Goal: Understand process/instructions

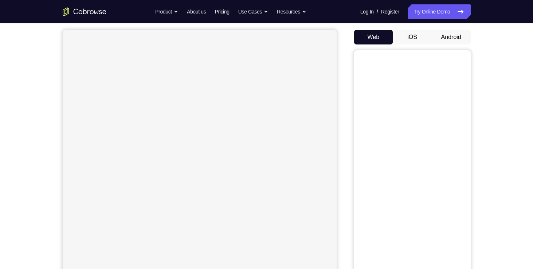
scroll to position [66, 0]
click at [451, 39] on button "Android" at bounding box center [450, 36] width 39 height 15
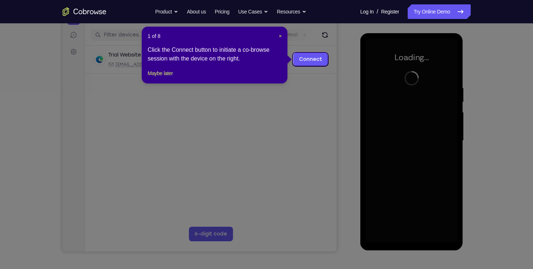
scroll to position [87, 0]
click at [281, 36] on span "×" at bounding box center [280, 36] width 3 height 6
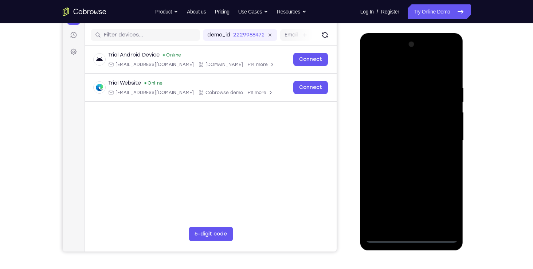
click at [413, 238] on div at bounding box center [412, 141] width 92 height 204
click at [439, 205] on div at bounding box center [412, 141] width 92 height 204
click at [372, 54] on div at bounding box center [412, 141] width 92 height 204
click at [446, 140] on div at bounding box center [412, 141] width 92 height 204
click at [403, 153] on div at bounding box center [412, 141] width 92 height 204
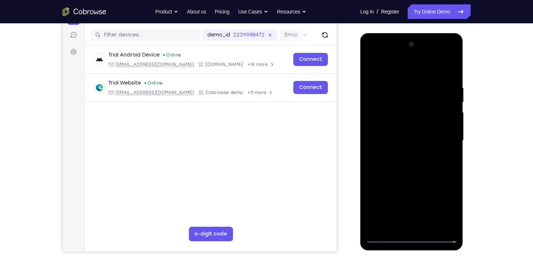
click at [407, 135] on div at bounding box center [412, 141] width 92 height 204
drag, startPoint x: 393, startPoint y: 135, endPoint x: 377, endPoint y: 133, distance: 15.8
click at [377, 133] on div at bounding box center [412, 141] width 92 height 204
drag, startPoint x: 387, startPoint y: 110, endPoint x: 380, endPoint y: 109, distance: 7.3
click at [380, 109] on div at bounding box center [412, 141] width 92 height 204
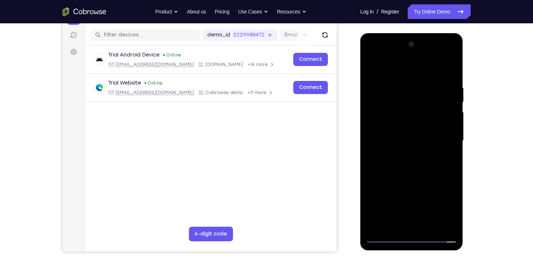
click at [405, 122] on div at bounding box center [412, 141] width 92 height 204
click at [449, 126] on div at bounding box center [412, 141] width 92 height 204
click at [438, 139] on div at bounding box center [412, 141] width 92 height 204
click at [434, 165] on div at bounding box center [412, 141] width 92 height 204
click at [400, 171] on div at bounding box center [412, 141] width 92 height 204
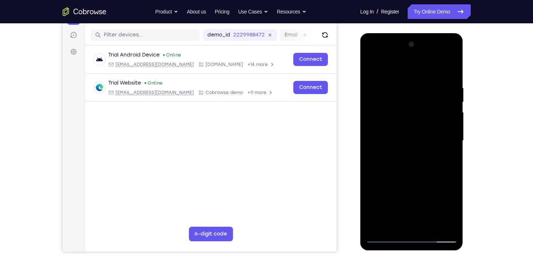
drag, startPoint x: 421, startPoint y: 186, endPoint x: 415, endPoint y: 150, distance: 35.9
click at [415, 150] on div at bounding box center [412, 141] width 92 height 204
click at [372, 205] on div at bounding box center [412, 141] width 92 height 204
drag, startPoint x: 413, startPoint y: 180, endPoint x: 405, endPoint y: 222, distance: 43.4
click at [405, 222] on div at bounding box center [412, 141] width 92 height 204
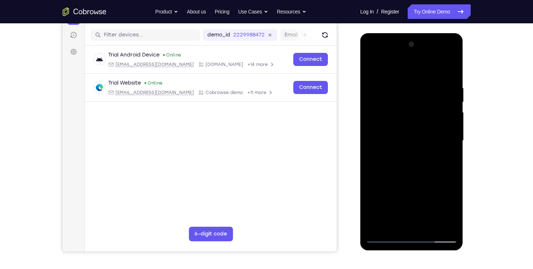
click at [405, 222] on div at bounding box center [412, 141] width 92 height 204
click at [404, 92] on div at bounding box center [412, 141] width 92 height 204
drag, startPoint x: 420, startPoint y: 68, endPoint x: 426, endPoint y: 40, distance: 28.6
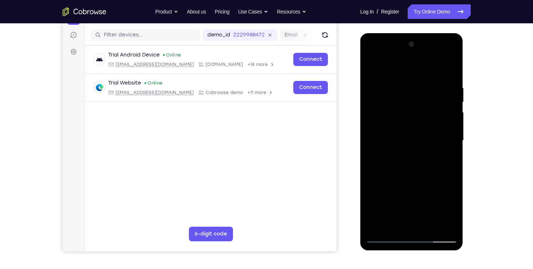
click at [426, 40] on div at bounding box center [412, 141] width 92 height 204
click at [406, 136] on div at bounding box center [412, 141] width 92 height 204
click at [450, 129] on div at bounding box center [412, 141] width 92 height 204
drag, startPoint x: 451, startPoint y: 135, endPoint x: 375, endPoint y: 141, distance: 75.9
click at [375, 141] on div at bounding box center [412, 141] width 92 height 204
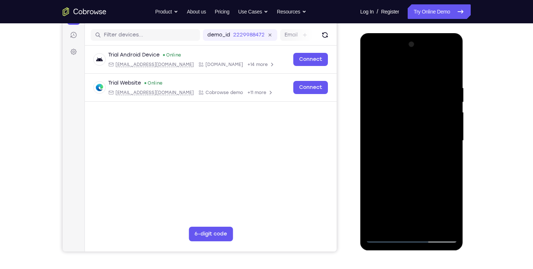
drag, startPoint x: 434, startPoint y: 154, endPoint x: 358, endPoint y: 162, distance: 76.9
click at [360, 162] on html "Online web based iOS Simulators and Android Emulators. Run iPhone, iPad, Mobile…" at bounding box center [412, 142] width 104 height 218
drag, startPoint x: 414, startPoint y: 150, endPoint x: 371, endPoint y: 154, distance: 43.1
click at [371, 154] on div at bounding box center [412, 141] width 92 height 204
click at [428, 155] on div at bounding box center [412, 141] width 92 height 204
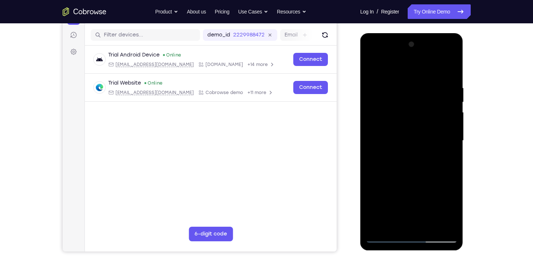
click at [436, 222] on div at bounding box center [412, 141] width 92 height 204
click at [394, 193] on div at bounding box center [412, 141] width 92 height 204
click at [443, 224] on div at bounding box center [412, 141] width 92 height 204
click at [444, 174] on div at bounding box center [412, 141] width 92 height 204
click at [437, 220] on div at bounding box center [412, 141] width 92 height 204
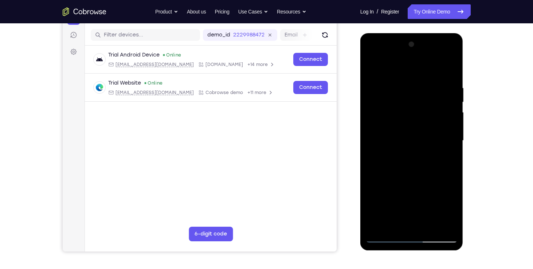
click at [386, 171] on div at bounding box center [412, 141] width 92 height 204
click at [380, 171] on div at bounding box center [412, 141] width 92 height 204
click at [377, 175] on div at bounding box center [412, 141] width 92 height 204
click at [432, 71] on div at bounding box center [412, 141] width 92 height 204
click at [379, 139] on div at bounding box center [412, 141] width 92 height 204
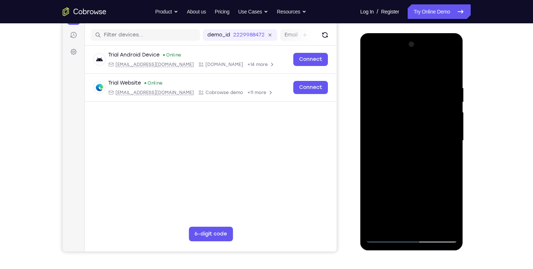
click at [377, 139] on div at bounding box center [412, 141] width 92 height 204
click at [375, 151] on div at bounding box center [412, 141] width 92 height 204
click at [450, 70] on div at bounding box center [412, 141] width 92 height 204
drag, startPoint x: 67, startPoint y: 198, endPoint x: 428, endPoint y: 255, distance: 365.7
drag, startPoint x: 428, startPoint y: 255, endPoint x: 397, endPoint y: 264, distance: 32.9
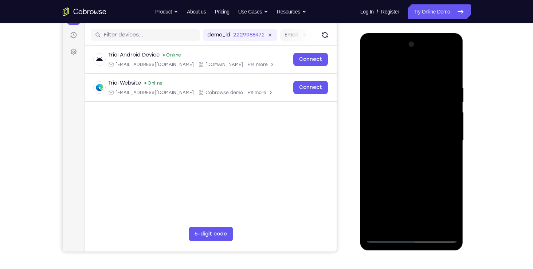
click at [397, 264] on div "Your Support Agent Your Customer Web iOS Android Next Steps We’d be happy to gi…" at bounding box center [266, 176] width 466 height 480
click at [418, 179] on div at bounding box center [412, 141] width 92 height 204
click at [419, 171] on div at bounding box center [412, 141] width 92 height 204
click at [380, 223] on div at bounding box center [412, 141] width 92 height 204
click at [447, 160] on div at bounding box center [412, 141] width 92 height 204
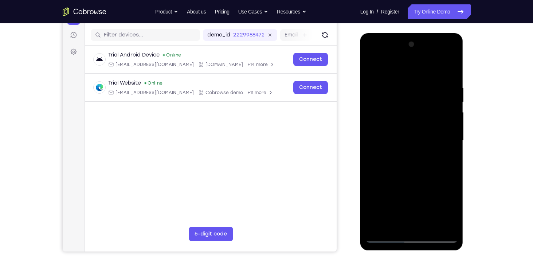
click at [374, 70] on div at bounding box center [412, 141] width 92 height 204
click at [397, 168] on div at bounding box center [412, 141] width 92 height 204
click at [386, 226] on div at bounding box center [412, 141] width 92 height 204
click at [449, 159] on div at bounding box center [412, 141] width 92 height 204
click at [372, 69] on div at bounding box center [412, 141] width 92 height 204
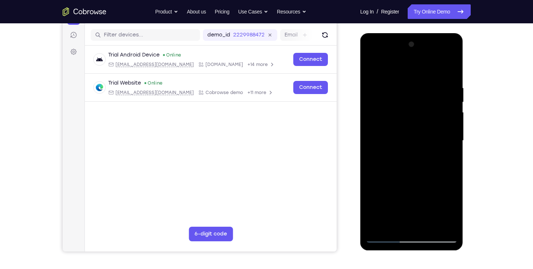
click at [395, 173] on div at bounding box center [412, 141] width 92 height 204
click at [382, 225] on div at bounding box center [412, 141] width 92 height 204
click at [446, 159] on div at bounding box center [412, 141] width 92 height 204
click at [372, 69] on div at bounding box center [412, 141] width 92 height 204
drag, startPoint x: 408, startPoint y: 156, endPoint x: 442, endPoint y: 287, distance: 135.6
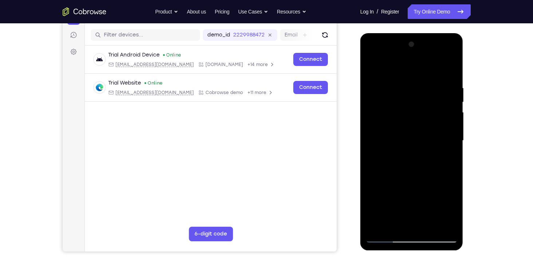
click at [442, 252] on html "Online web based iOS Simulators and Android Emulators. Run iPhone, iPad, Mobile…" at bounding box center [412, 142] width 104 height 218
click at [402, 167] on div at bounding box center [412, 141] width 92 height 204
click at [372, 71] on div at bounding box center [412, 141] width 92 height 204
click at [379, 67] on div at bounding box center [412, 141] width 92 height 204
click at [374, 109] on div at bounding box center [412, 141] width 92 height 204
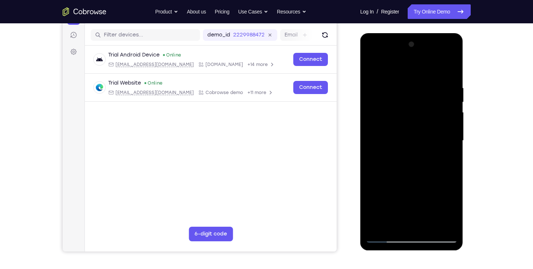
click at [418, 159] on div at bounding box center [412, 141] width 92 height 204
click at [431, 114] on div at bounding box center [412, 141] width 92 height 204
drag, startPoint x: 436, startPoint y: 88, endPoint x: 378, endPoint y: 99, distance: 58.6
click at [378, 99] on div at bounding box center [412, 141] width 92 height 204
drag, startPoint x: 438, startPoint y: 90, endPoint x: 373, endPoint y: 106, distance: 67.4
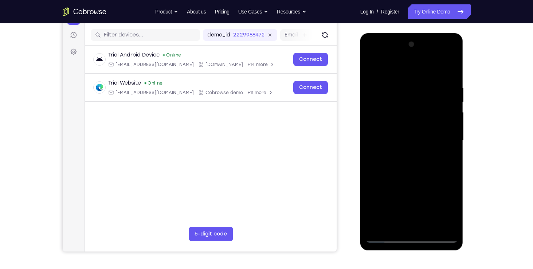
click at [373, 106] on div at bounding box center [412, 141] width 92 height 204
click at [392, 80] on div at bounding box center [412, 141] width 92 height 204
click at [435, 151] on div at bounding box center [412, 141] width 92 height 204
click at [449, 72] on div at bounding box center [412, 141] width 92 height 204
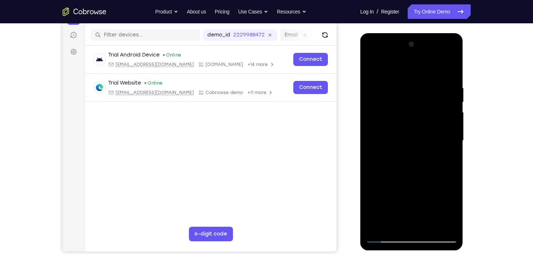
drag, startPoint x: 445, startPoint y: 87, endPoint x: 379, endPoint y: 94, distance: 65.9
click at [379, 94] on div at bounding box center [412, 141] width 92 height 204
drag, startPoint x: 443, startPoint y: 89, endPoint x: 383, endPoint y: 99, distance: 61.2
click at [383, 99] on div at bounding box center [412, 141] width 92 height 204
drag, startPoint x: 437, startPoint y: 85, endPoint x: 379, endPoint y: 97, distance: 59.1
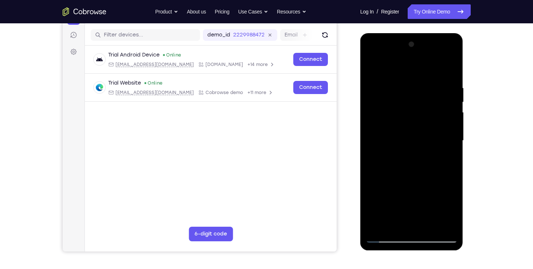
drag, startPoint x: 19, startPoint y: 64, endPoint x: 478, endPoint y: 71, distance: 458.8
click at [478, 71] on div "Your Support Agent Your Customer Web iOS Android Next Steps We’d be happy to gi…" at bounding box center [266, 176] width 466 height 480
drag, startPoint x: 443, startPoint y: 82, endPoint x: 383, endPoint y: 98, distance: 62.0
click at [383, 98] on div at bounding box center [412, 141] width 92 height 204
drag, startPoint x: 451, startPoint y: 88, endPoint x: 399, endPoint y: 91, distance: 52.5
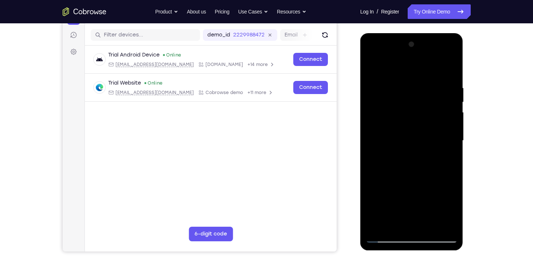
click at [399, 91] on div at bounding box center [412, 141] width 92 height 204
drag, startPoint x: 449, startPoint y: 91, endPoint x: 404, endPoint y: 99, distance: 46.2
click at [404, 99] on div at bounding box center [412, 141] width 92 height 204
drag, startPoint x: 386, startPoint y: 88, endPoint x: 431, endPoint y: 82, distance: 46.2
click at [431, 82] on div at bounding box center [412, 141] width 92 height 204
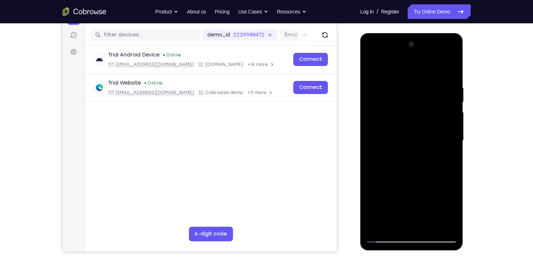
click at [414, 89] on div at bounding box center [412, 141] width 92 height 204
click at [440, 224] on div at bounding box center [412, 141] width 92 height 204
click at [447, 184] on div at bounding box center [412, 141] width 92 height 204
click at [439, 225] on div at bounding box center [412, 141] width 92 height 204
click at [450, 69] on div at bounding box center [412, 141] width 92 height 204
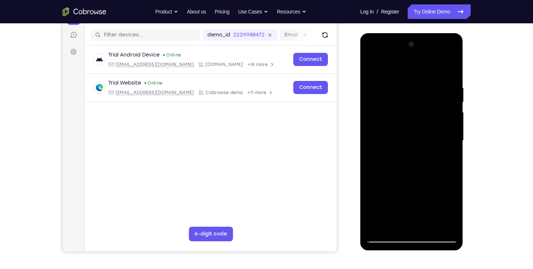
drag, startPoint x: 443, startPoint y: 92, endPoint x: 407, endPoint y: 95, distance: 36.5
click at [407, 95] on div at bounding box center [412, 141] width 92 height 204
drag, startPoint x: 452, startPoint y: 91, endPoint x: 402, endPoint y: 95, distance: 50.4
click at [402, 95] on div at bounding box center [412, 141] width 92 height 204
click at [436, 84] on div at bounding box center [412, 141] width 92 height 204
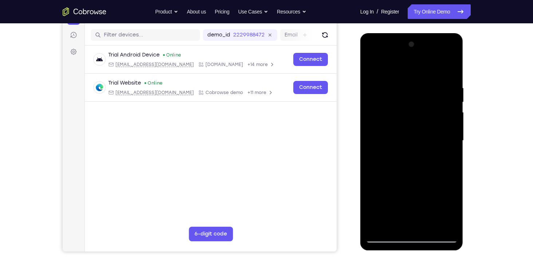
click at [446, 111] on div at bounding box center [412, 141] width 92 height 204
click at [446, 105] on div at bounding box center [412, 141] width 92 height 204
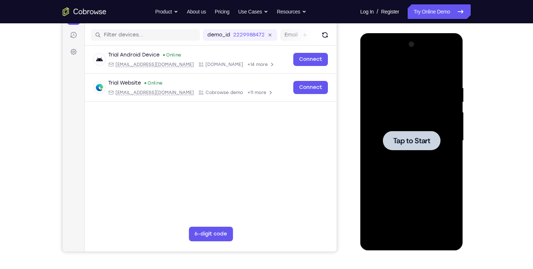
click at [412, 145] on div at bounding box center [412, 140] width 58 height 19
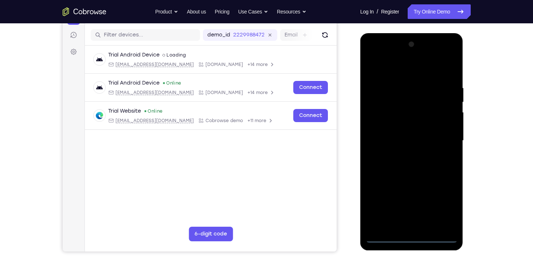
click at [413, 237] on div at bounding box center [412, 141] width 92 height 204
click at [443, 209] on div at bounding box center [412, 141] width 92 height 204
click at [373, 55] on div at bounding box center [412, 141] width 92 height 204
click at [372, 55] on div at bounding box center [412, 141] width 92 height 204
click at [442, 141] on div at bounding box center [412, 141] width 92 height 204
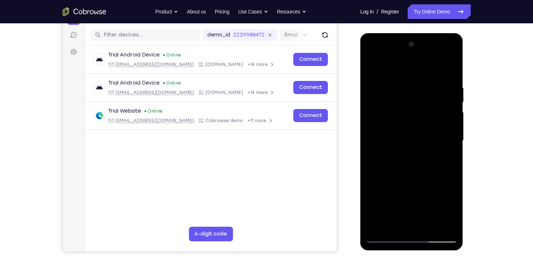
click at [424, 205] on div at bounding box center [412, 141] width 92 height 204
click at [417, 154] on div at bounding box center [412, 141] width 92 height 204
click at [383, 237] on div at bounding box center [412, 141] width 92 height 204
click at [403, 151] on div at bounding box center [412, 141] width 92 height 204
click at [407, 133] on div at bounding box center [412, 141] width 92 height 204
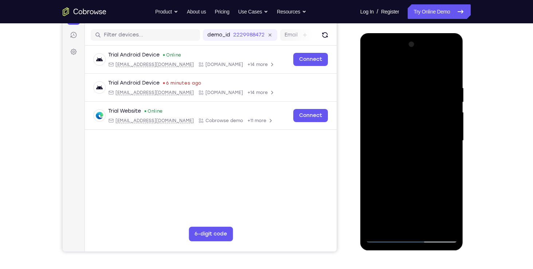
click at [415, 184] on div at bounding box center [412, 141] width 92 height 204
click at [445, 184] on div at bounding box center [412, 141] width 92 height 204
click at [426, 183] on div at bounding box center [412, 141] width 92 height 204
click at [383, 200] on div at bounding box center [412, 141] width 92 height 204
click at [388, 186] on div at bounding box center [412, 141] width 92 height 204
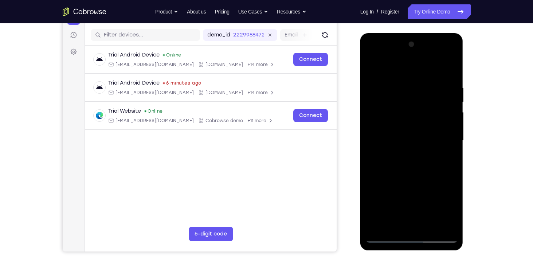
click at [404, 199] on div at bounding box center [412, 141] width 92 height 204
click at [375, 225] on div at bounding box center [412, 141] width 92 height 204
click at [397, 197] on div at bounding box center [412, 141] width 92 height 204
click at [374, 220] on div at bounding box center [412, 141] width 92 height 204
click at [375, 201] on div at bounding box center [412, 141] width 92 height 204
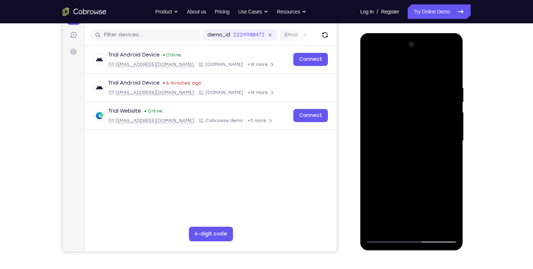
click at [421, 200] on div at bounding box center [412, 141] width 92 height 204
click at [436, 209] on div at bounding box center [412, 141] width 92 height 204
click at [388, 184] on div at bounding box center [412, 141] width 92 height 204
click at [394, 196] on div at bounding box center [412, 141] width 92 height 204
click at [375, 225] on div at bounding box center [412, 141] width 92 height 204
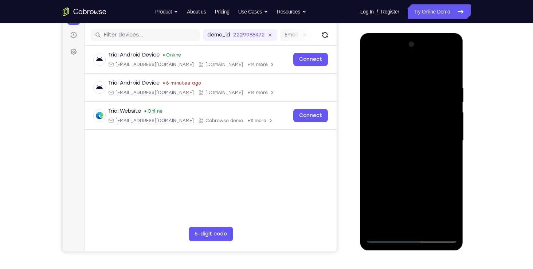
click at [397, 197] on div at bounding box center [412, 141] width 92 height 204
click at [373, 186] on div at bounding box center [412, 141] width 92 height 204
click at [435, 185] on div at bounding box center [412, 141] width 92 height 204
click at [380, 186] on div at bounding box center [412, 141] width 92 height 204
click at [411, 128] on div at bounding box center [412, 141] width 92 height 204
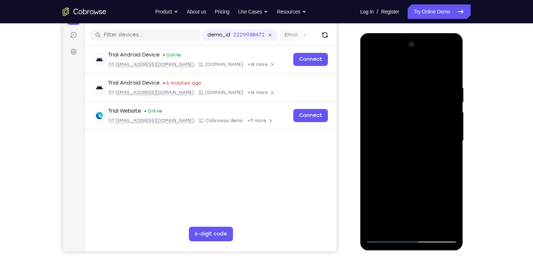
click at [370, 173] on div at bounding box center [412, 141] width 92 height 204
click at [379, 173] on div at bounding box center [412, 141] width 92 height 204
click at [391, 171] on div at bounding box center [412, 141] width 92 height 204
click at [374, 207] on div at bounding box center [412, 141] width 92 height 204
click at [417, 187] on div at bounding box center [412, 141] width 92 height 204
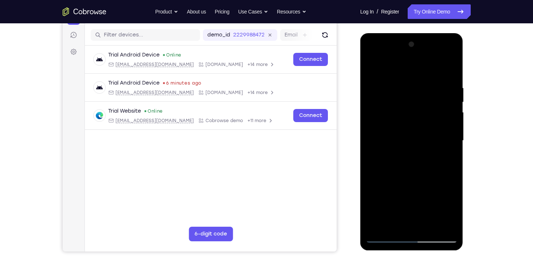
click at [439, 186] on div at bounding box center [412, 141] width 92 height 204
click at [426, 184] on div at bounding box center [412, 141] width 92 height 204
click at [384, 196] on div at bounding box center [412, 141] width 92 height 204
click at [388, 182] on div at bounding box center [412, 141] width 92 height 204
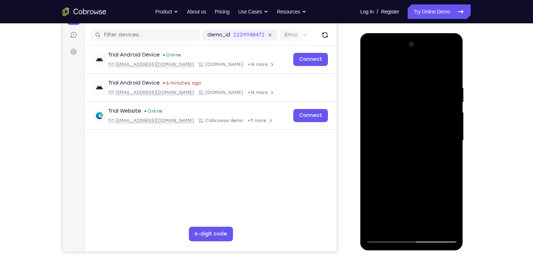
click at [399, 194] on div at bounding box center [412, 141] width 92 height 204
click at [372, 221] on div at bounding box center [412, 141] width 92 height 204
click at [395, 199] on div at bounding box center [412, 141] width 92 height 204
click at [374, 224] on div at bounding box center [412, 141] width 92 height 204
click at [375, 212] on div at bounding box center [412, 141] width 92 height 204
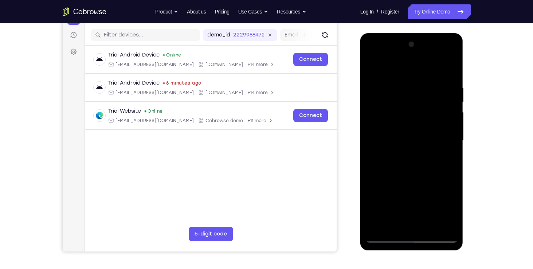
click at [376, 201] on div at bounding box center [412, 141] width 92 height 204
click at [419, 201] on div at bounding box center [412, 141] width 92 height 204
click at [437, 212] on div at bounding box center [412, 141] width 92 height 204
click at [391, 187] on div at bounding box center [412, 141] width 92 height 204
click at [394, 196] on div at bounding box center [412, 141] width 92 height 204
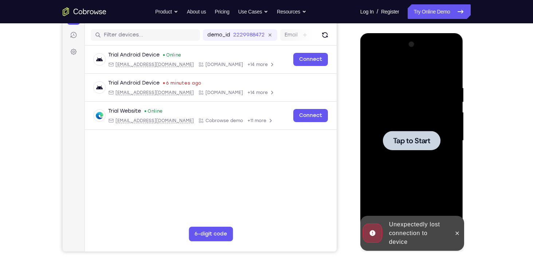
click at [420, 142] on span "Tap to Start" at bounding box center [411, 140] width 37 height 7
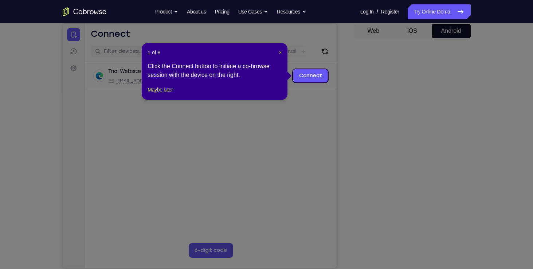
click at [279, 52] on span "×" at bounding box center [280, 53] width 3 height 6
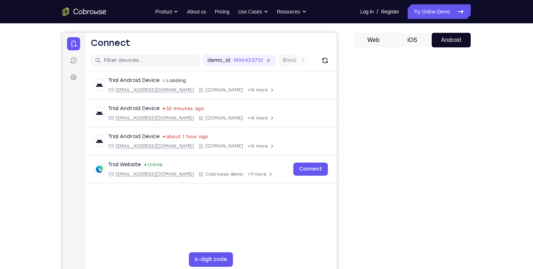
scroll to position [66, 0]
